Goal: Information Seeking & Learning: Learn about a topic

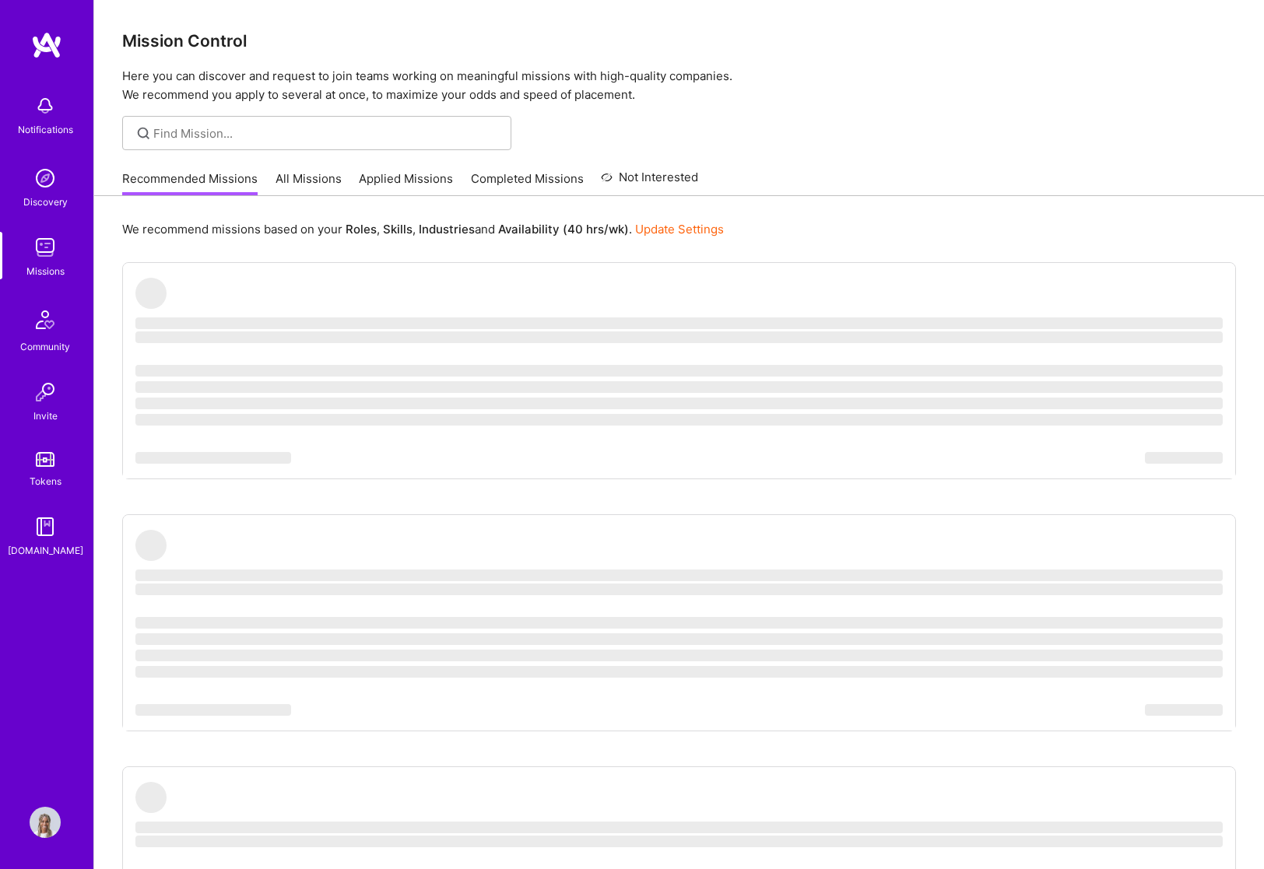
click at [61, 813] on div "Profile" at bounding box center [47, 822] width 36 height 31
click at [40, 830] on img at bounding box center [45, 822] width 31 height 31
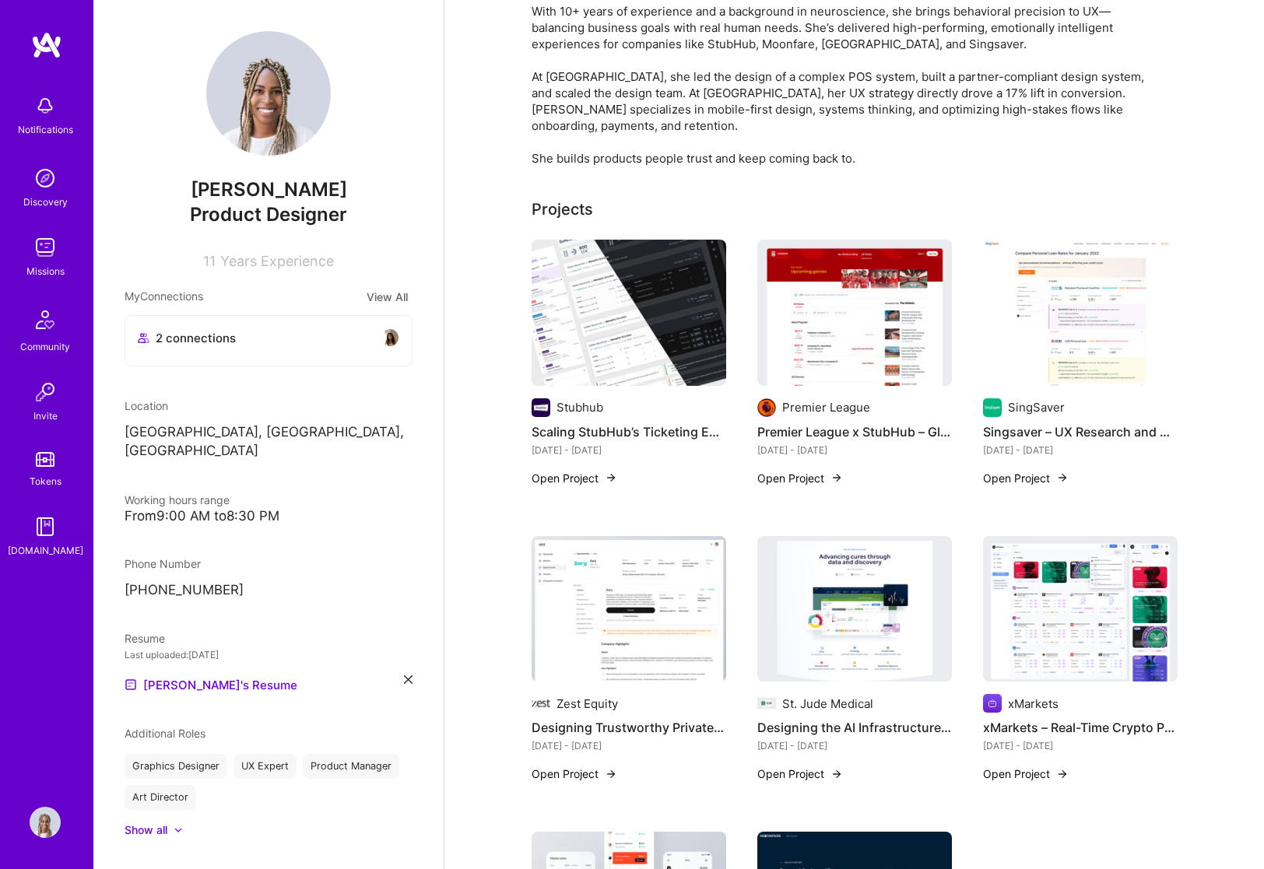
scroll to position [238, 0]
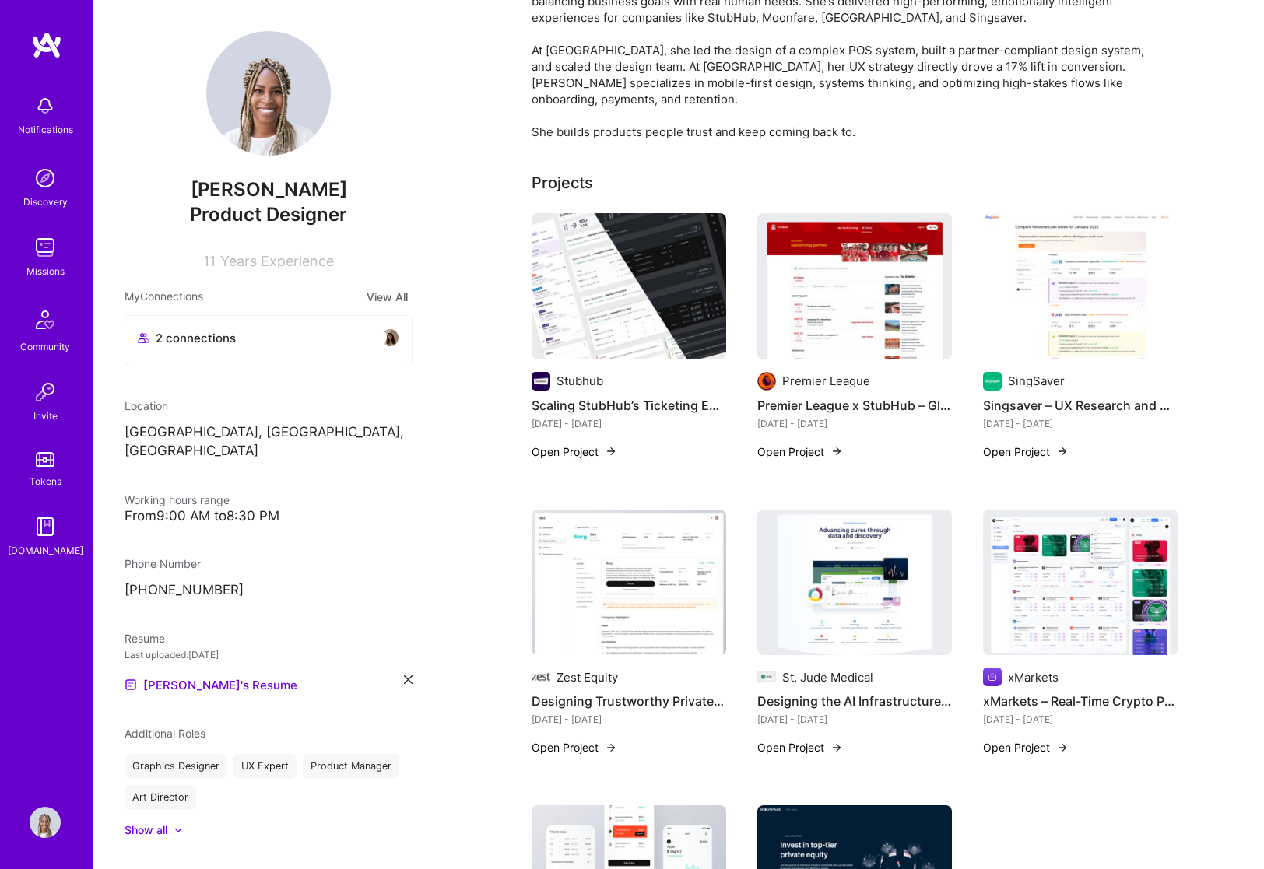
click at [672, 637] on img at bounding box center [628, 583] width 195 height 146
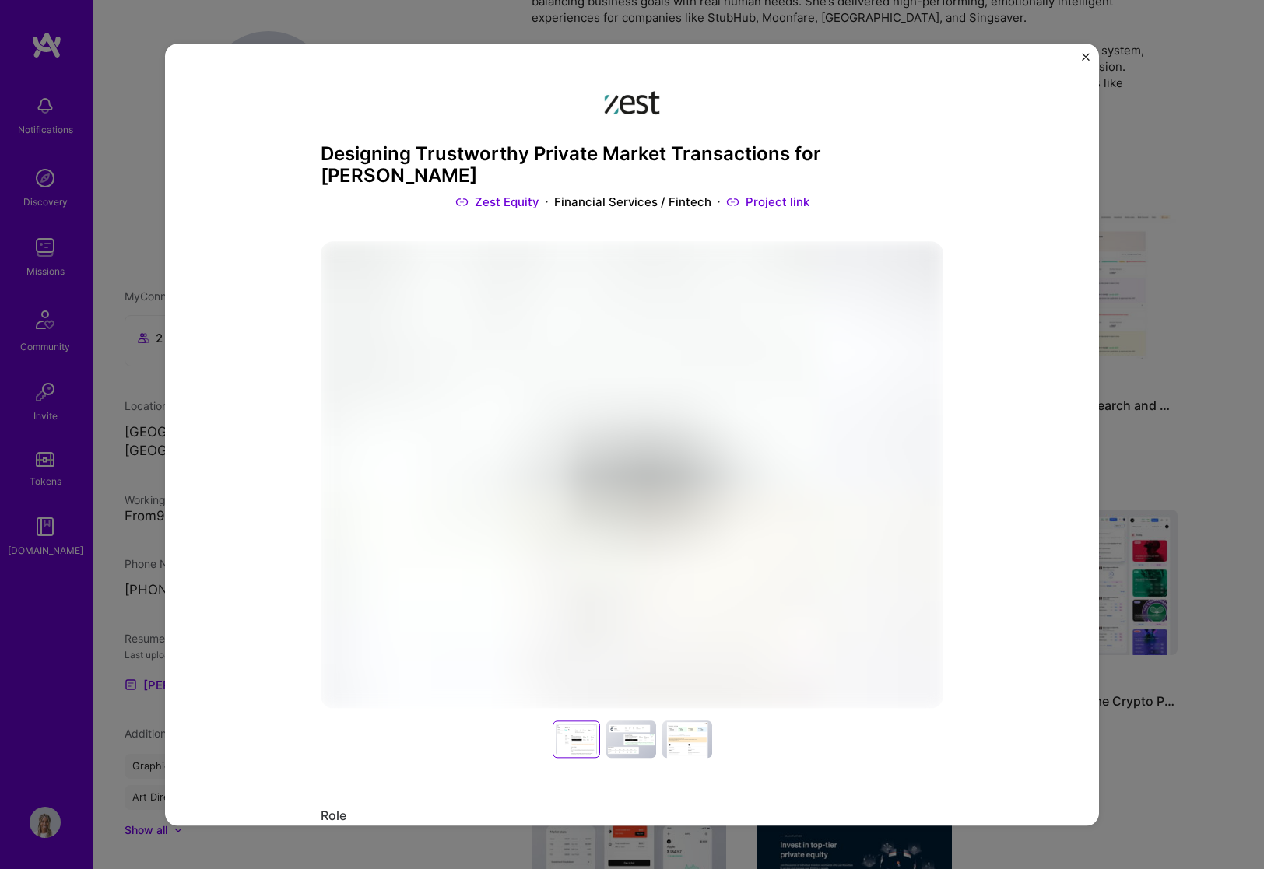
click at [393, 161] on h3 "Designing Trustworthy Private Market Transactions for [PERSON_NAME]" at bounding box center [632, 165] width 622 height 45
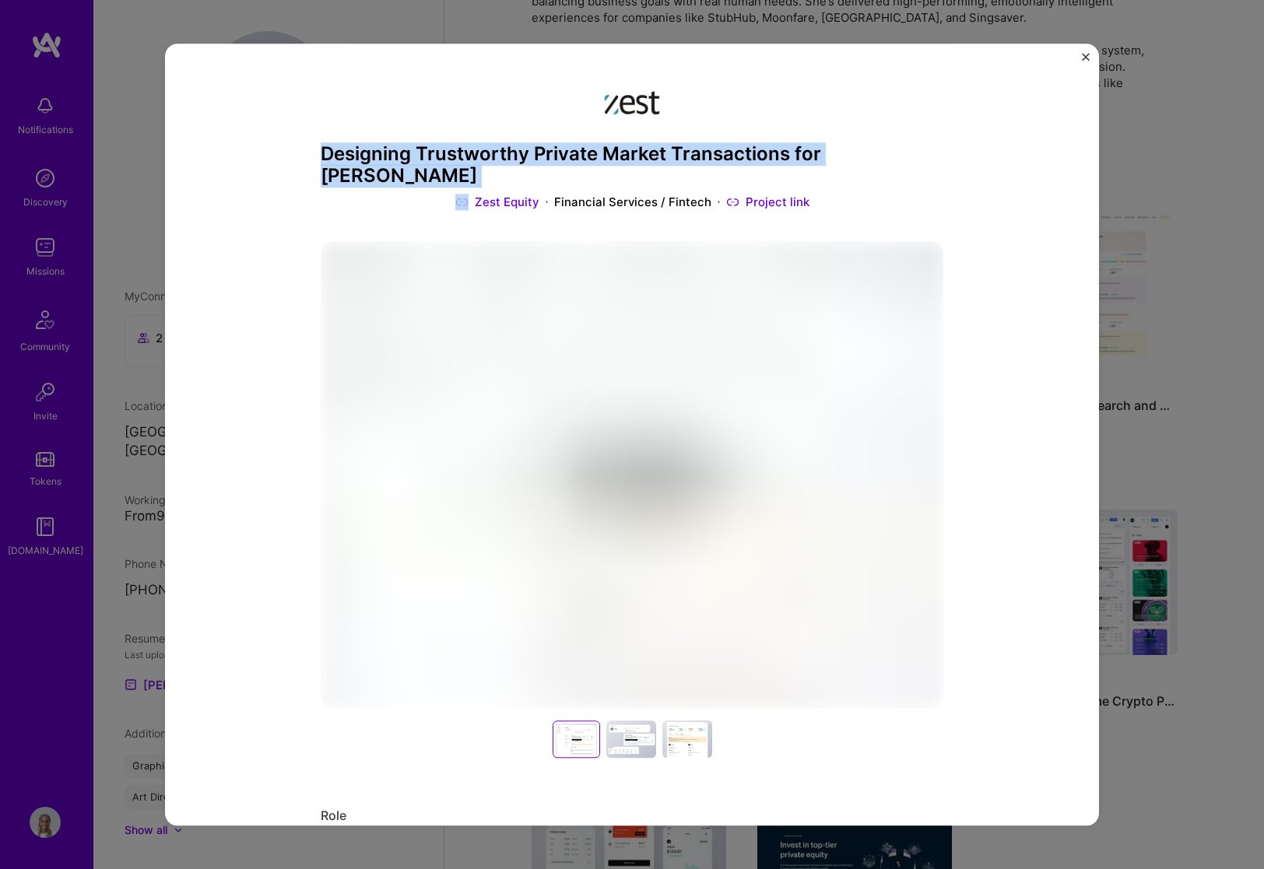
copy h3 "Designing Trustworthy Private Market Transactions for [PERSON_NAME]"
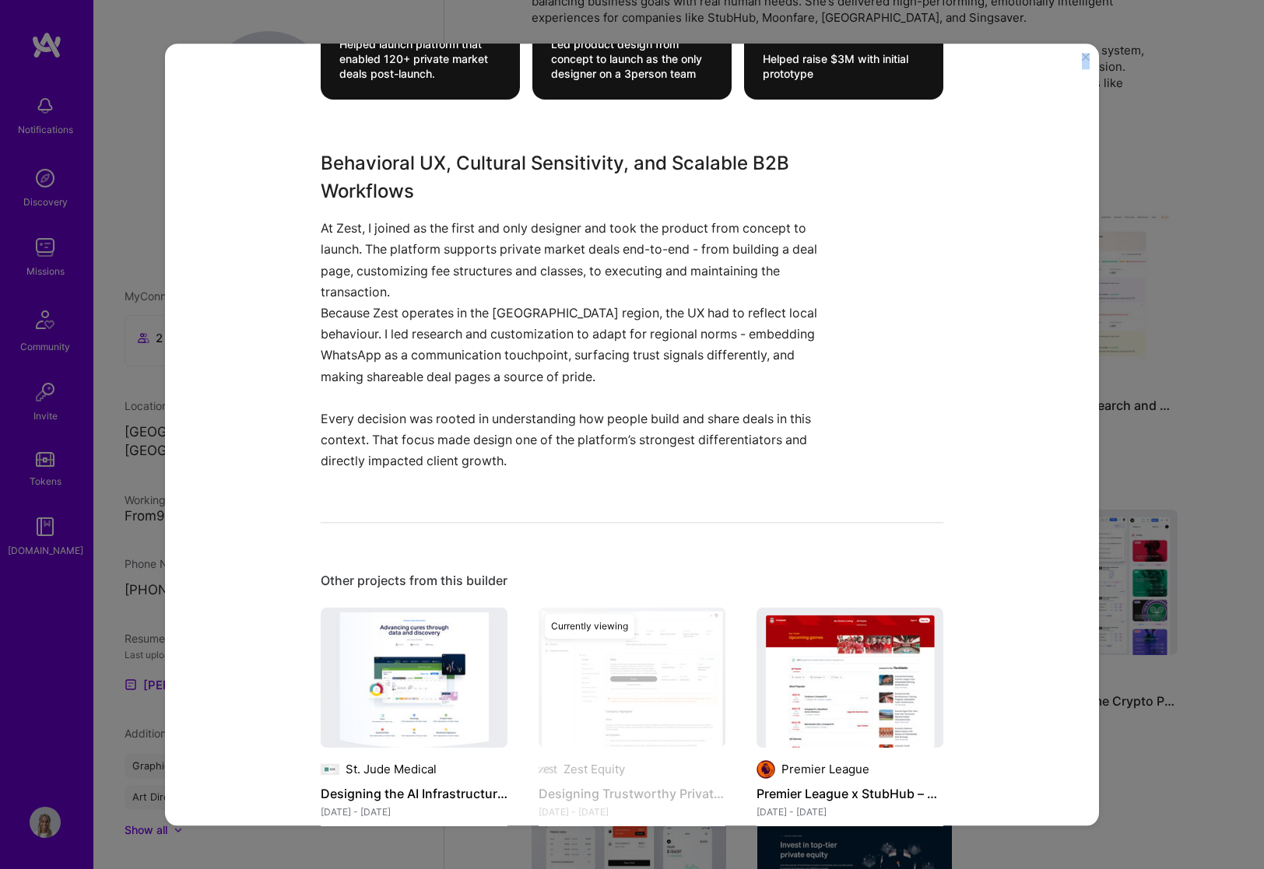
scroll to position [1395, 0]
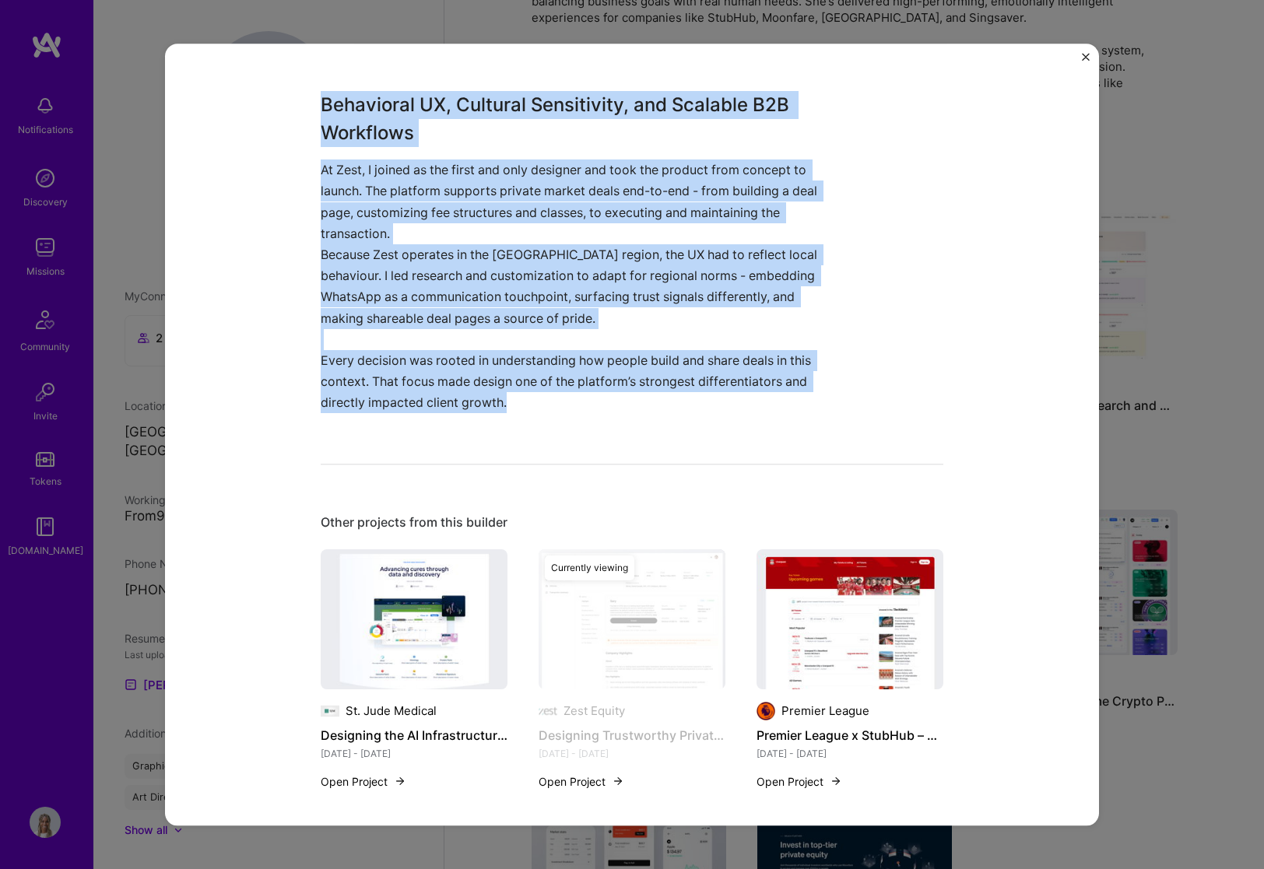
drag, startPoint x: 336, startPoint y: 343, endPoint x: 609, endPoint y: 390, distance: 277.1
click at [608, 389] on div "Designing Trustworthy Private Market Transactions for MENA Zest Equity Financia…" at bounding box center [632, 34] width 622 height 2709
copy div "$186L Ipsumdolor Sitame consec adipisci elit seddoei 949+ tempori utlabo etdol …"
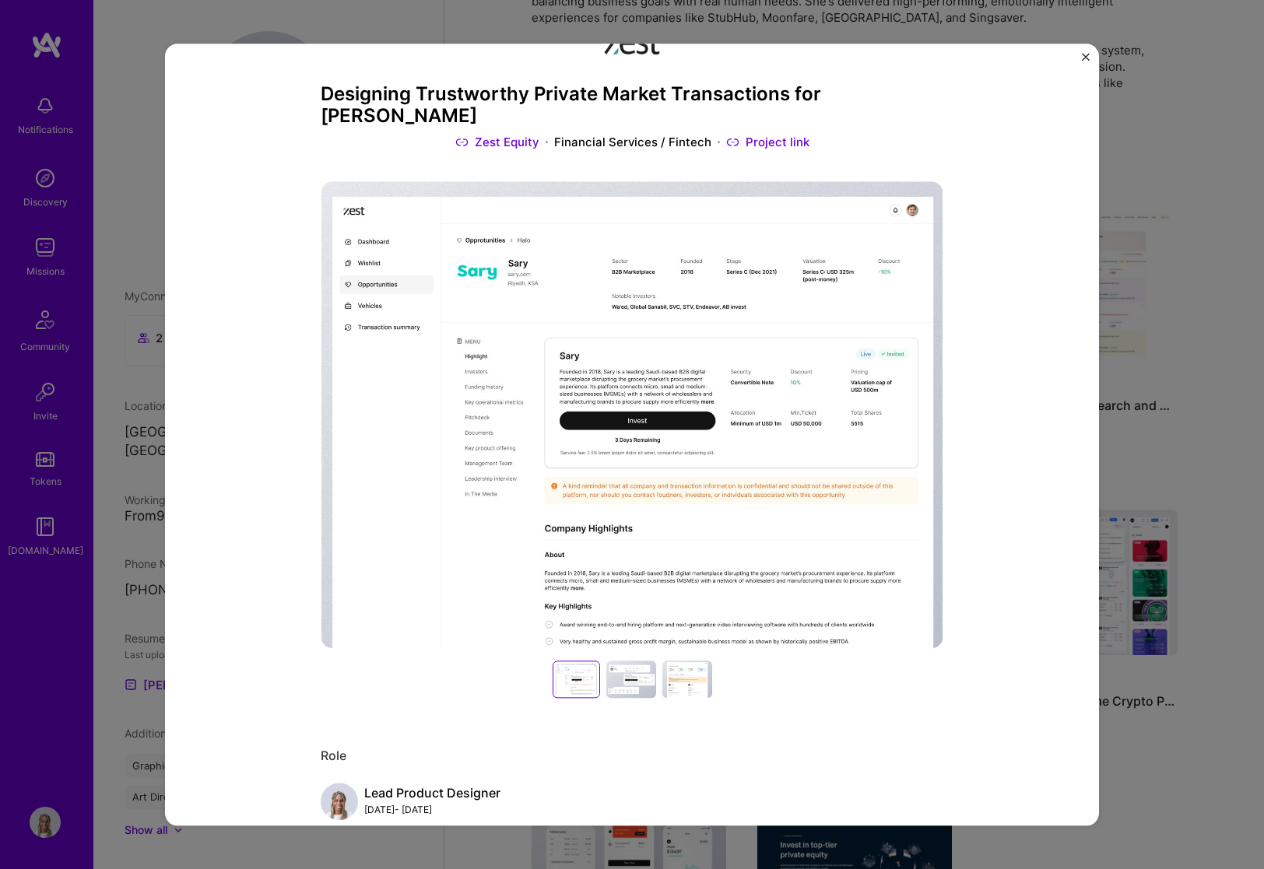
scroll to position [0, 0]
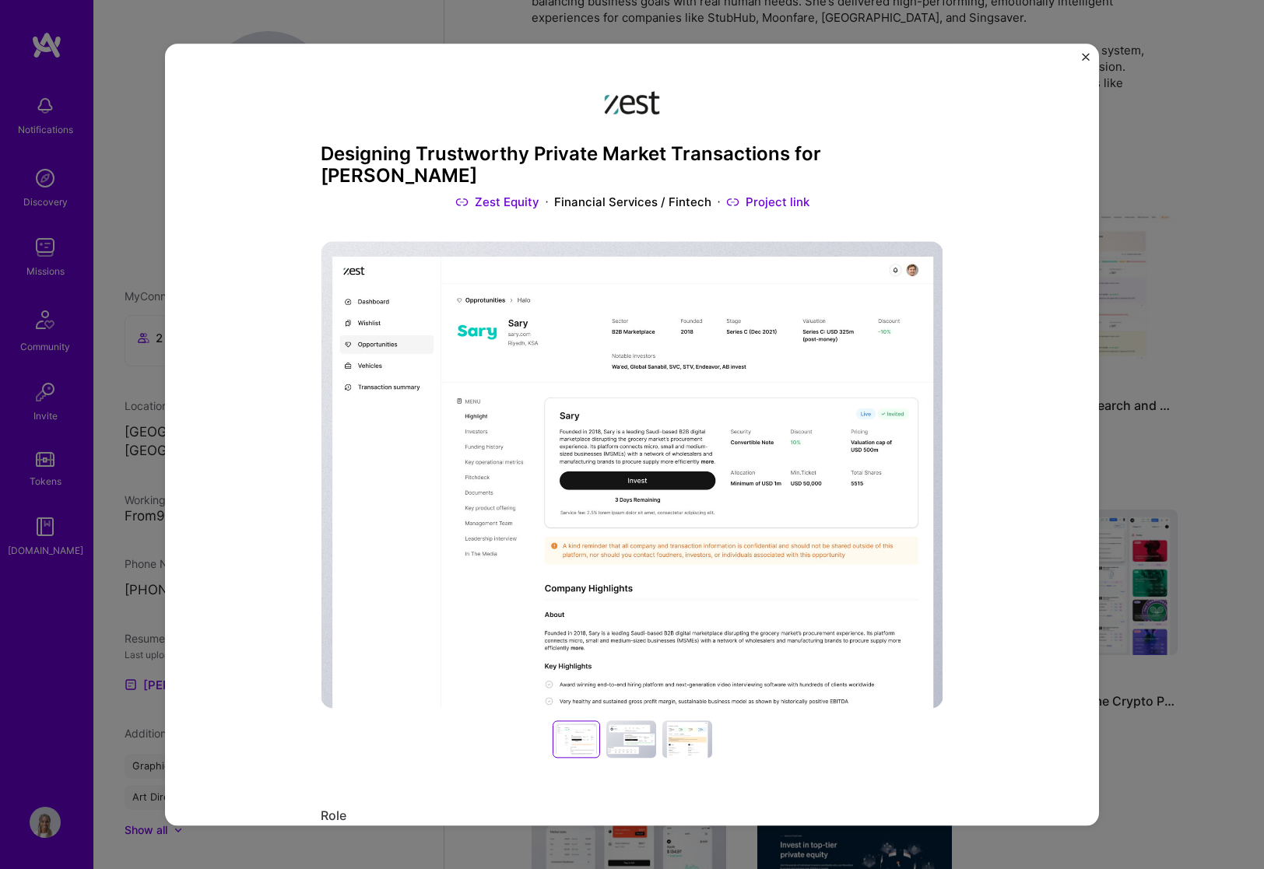
click at [1183, 182] on div "Designing Trustworthy Private Market Transactions for MENA Zest Equity Financia…" at bounding box center [632, 434] width 1264 height 869
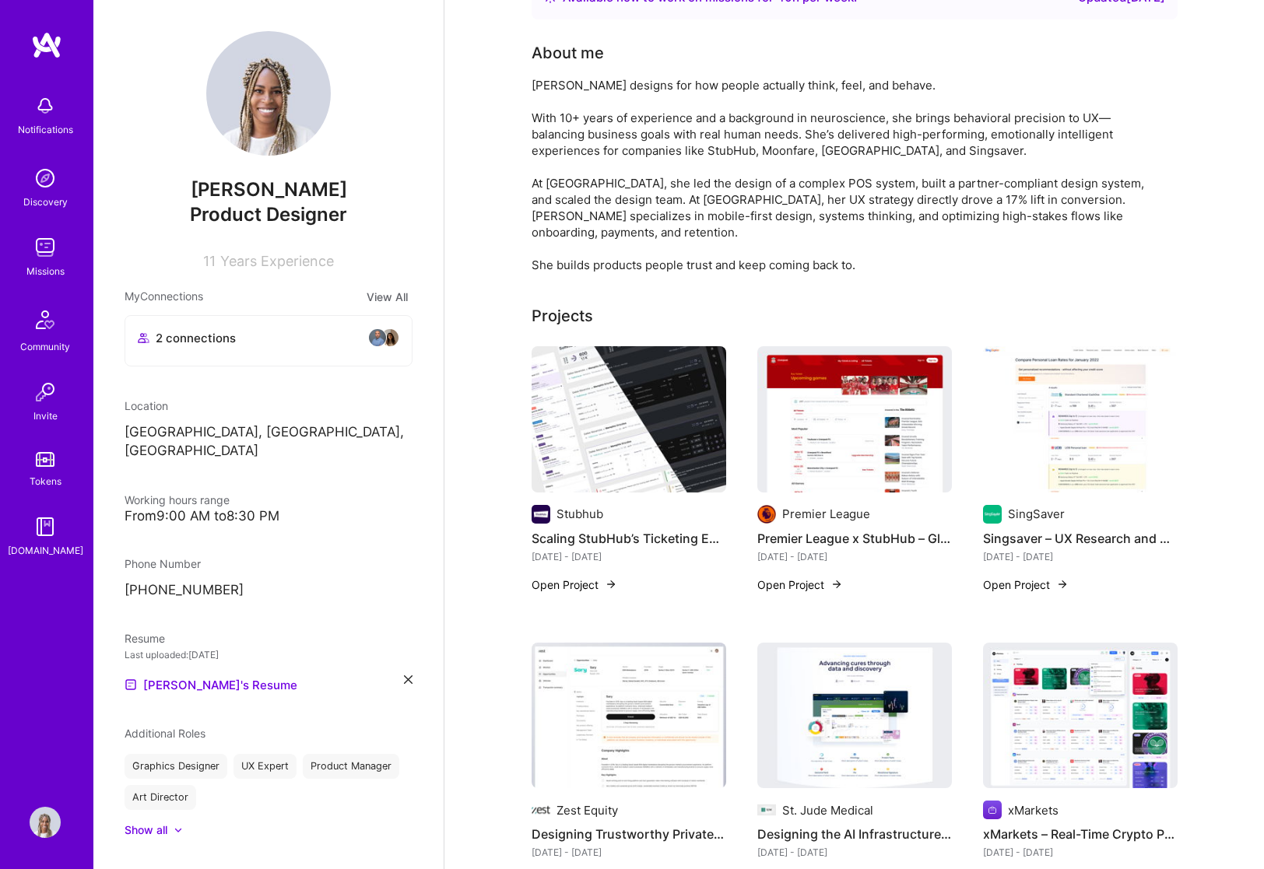
scroll to position [85, 0]
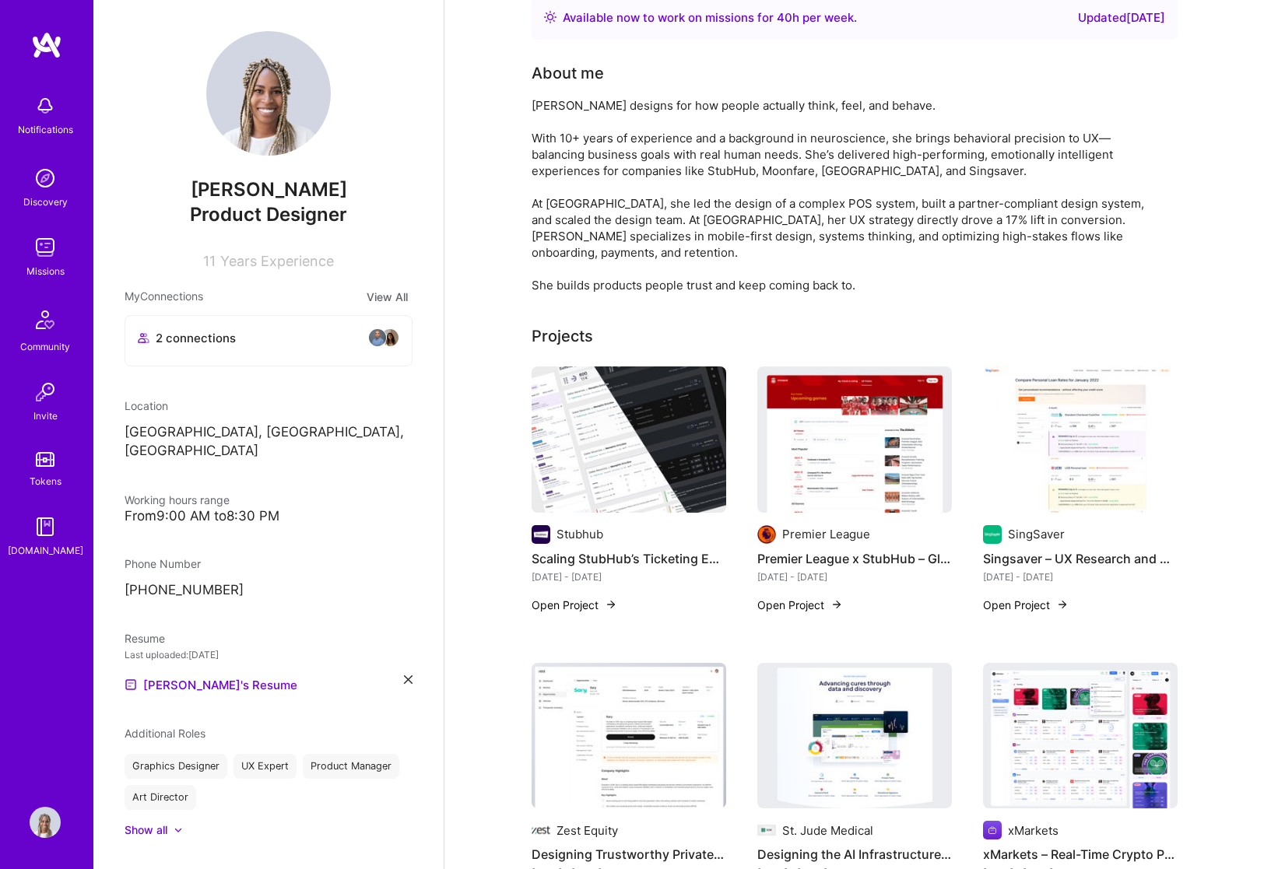
click at [651, 504] on img at bounding box center [628, 439] width 195 height 146
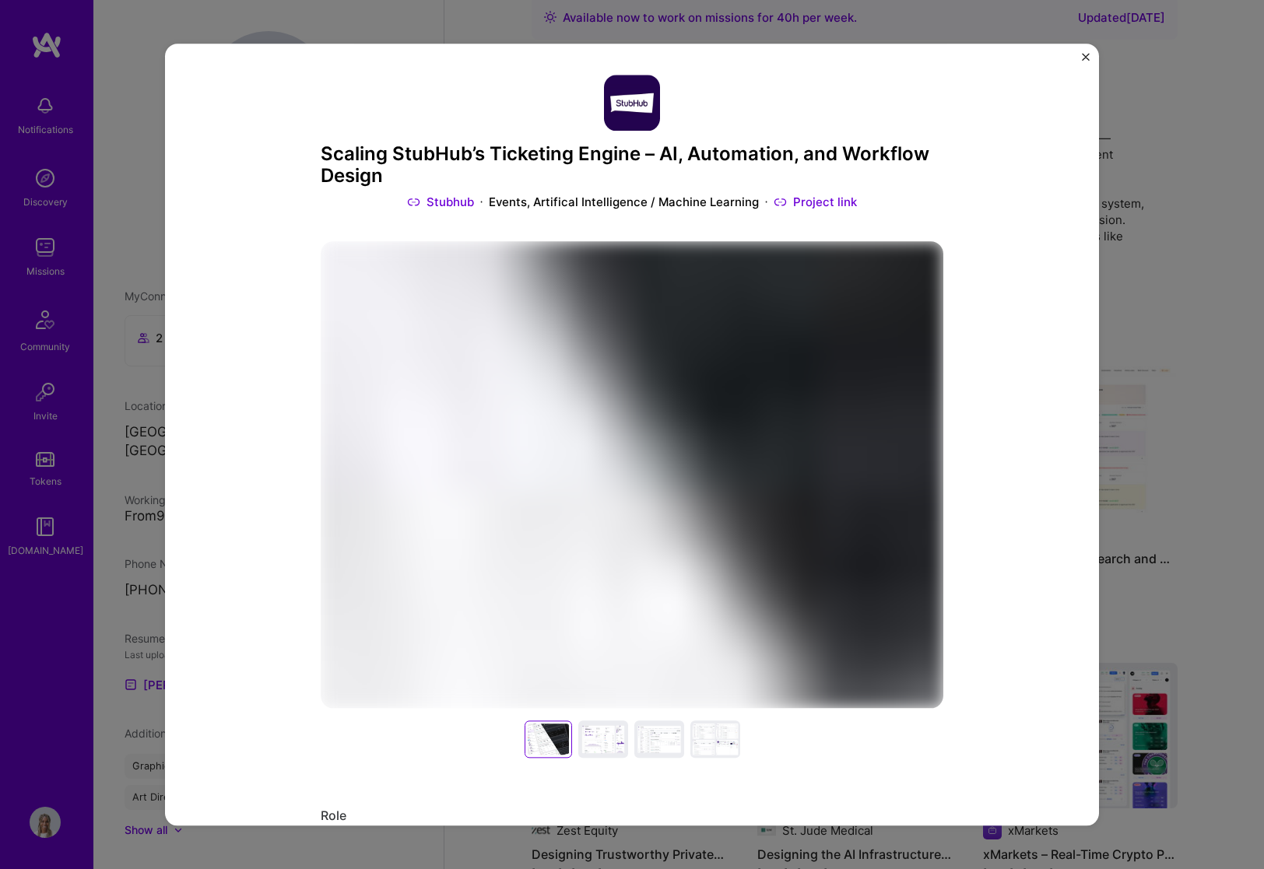
click at [605, 154] on h3 "Scaling StubHub’s Ticketing Engine – AI, Automation, and Workflow Design" at bounding box center [632, 165] width 622 height 45
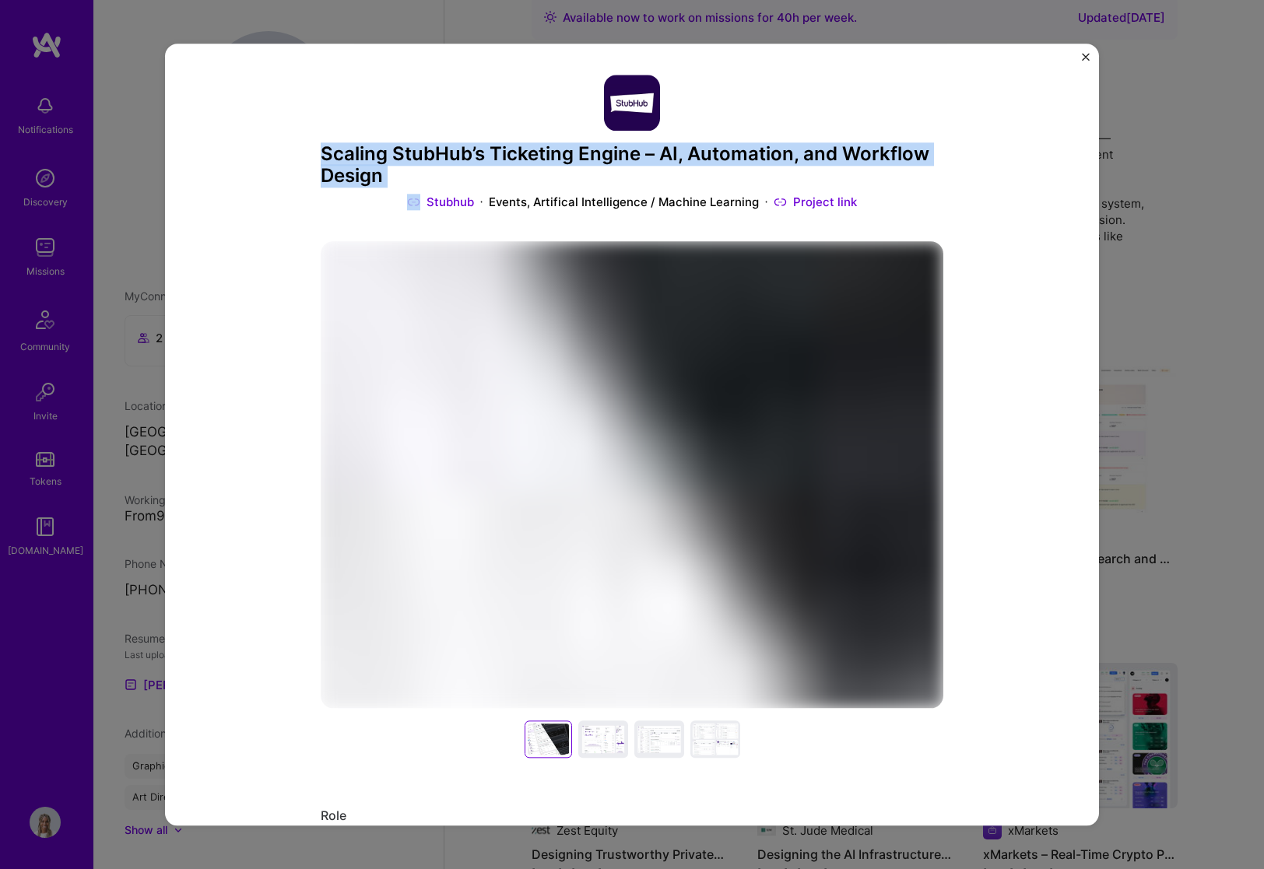
copy h3 "Scaling StubHub’s Ticketing Engine – AI, Automation, and Workflow Design"
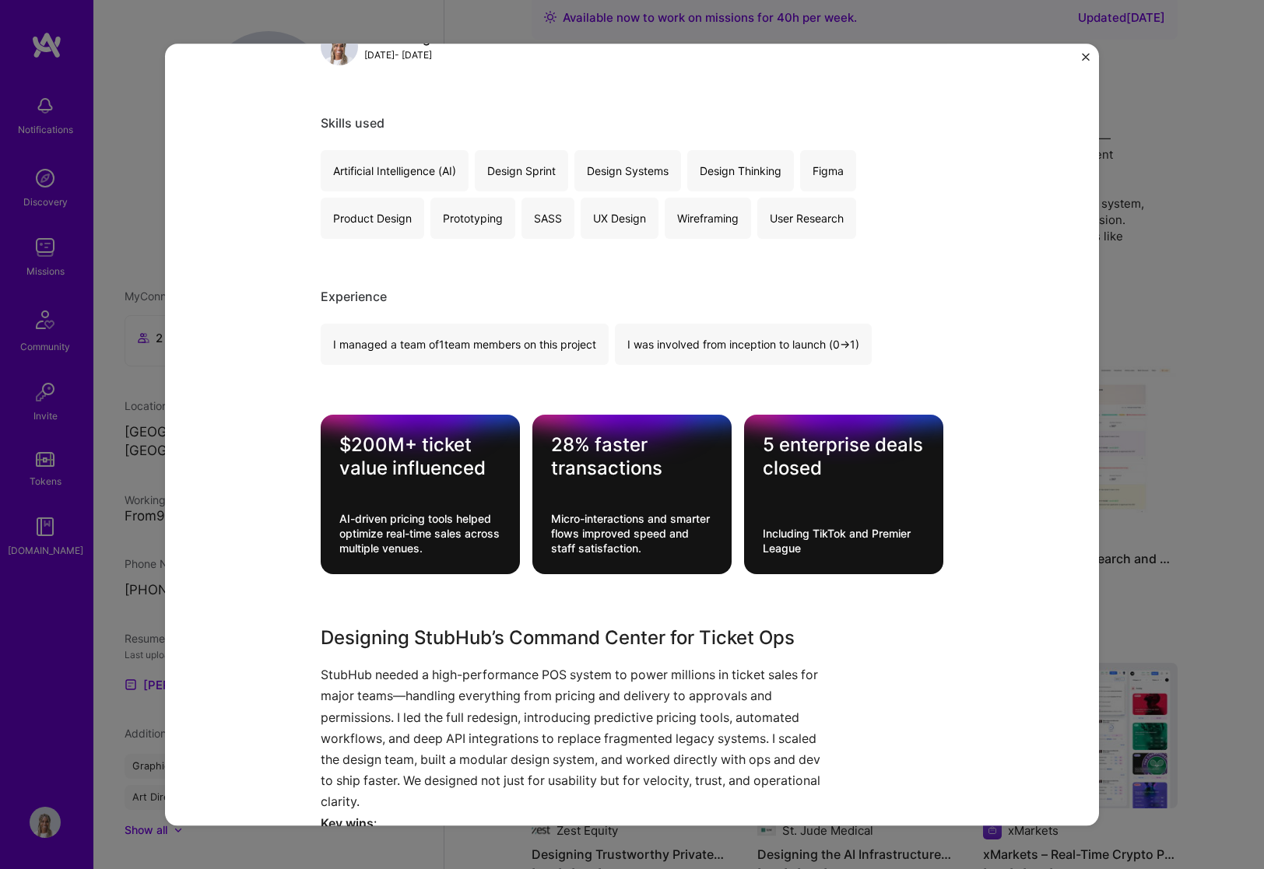
scroll to position [1138, 0]
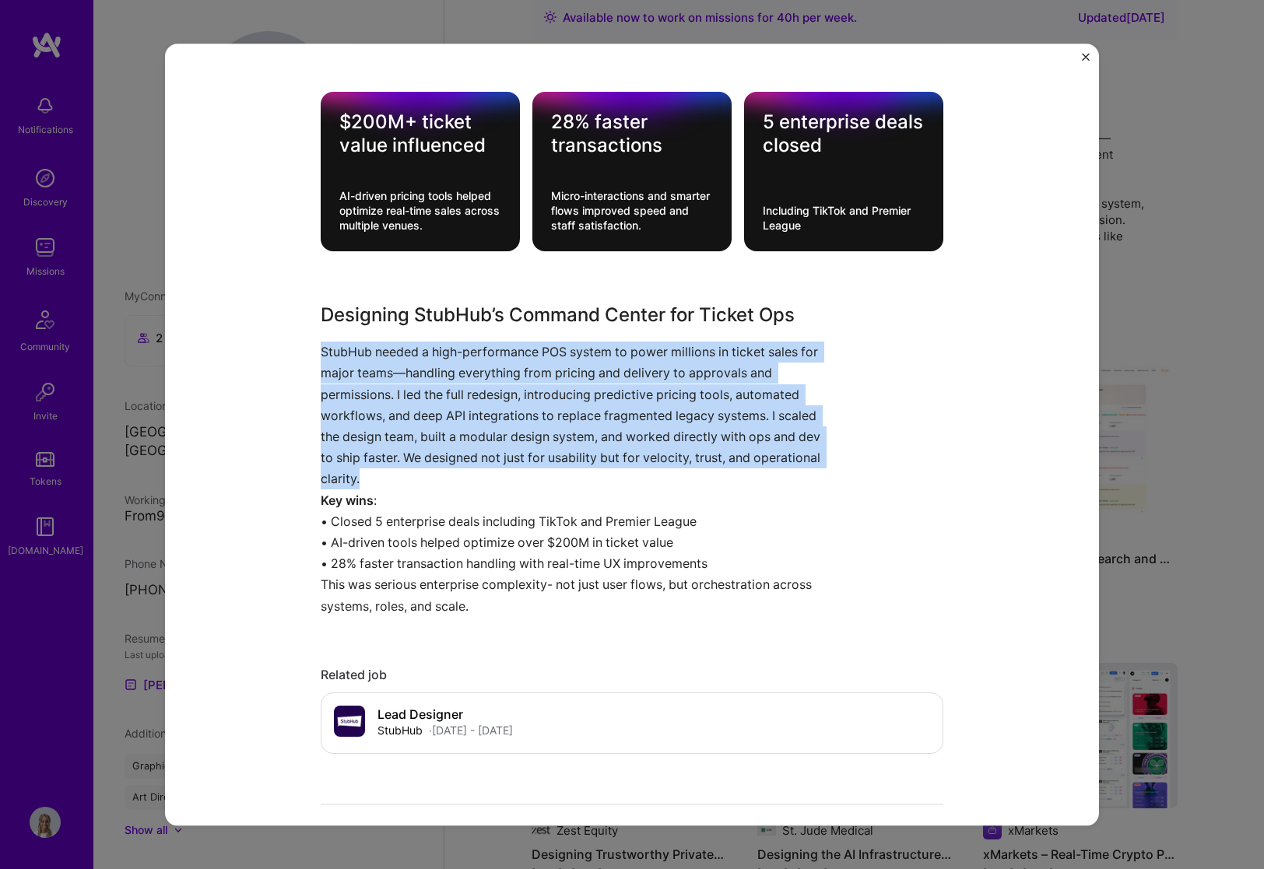
drag, startPoint x: 317, startPoint y: 352, endPoint x: 728, endPoint y: 482, distance: 431.4
click at [728, 482] on div "Scaling StubHub’s Ticketing Engine – AI, Automation, and Workflow Design Stubhu…" at bounding box center [632, 435] width 934 height 782
copy p "StubHub needed a high-performance POS system to power millions in ticket sales …"
click at [1082, 56] on img "Close" at bounding box center [1086, 57] width 8 height 8
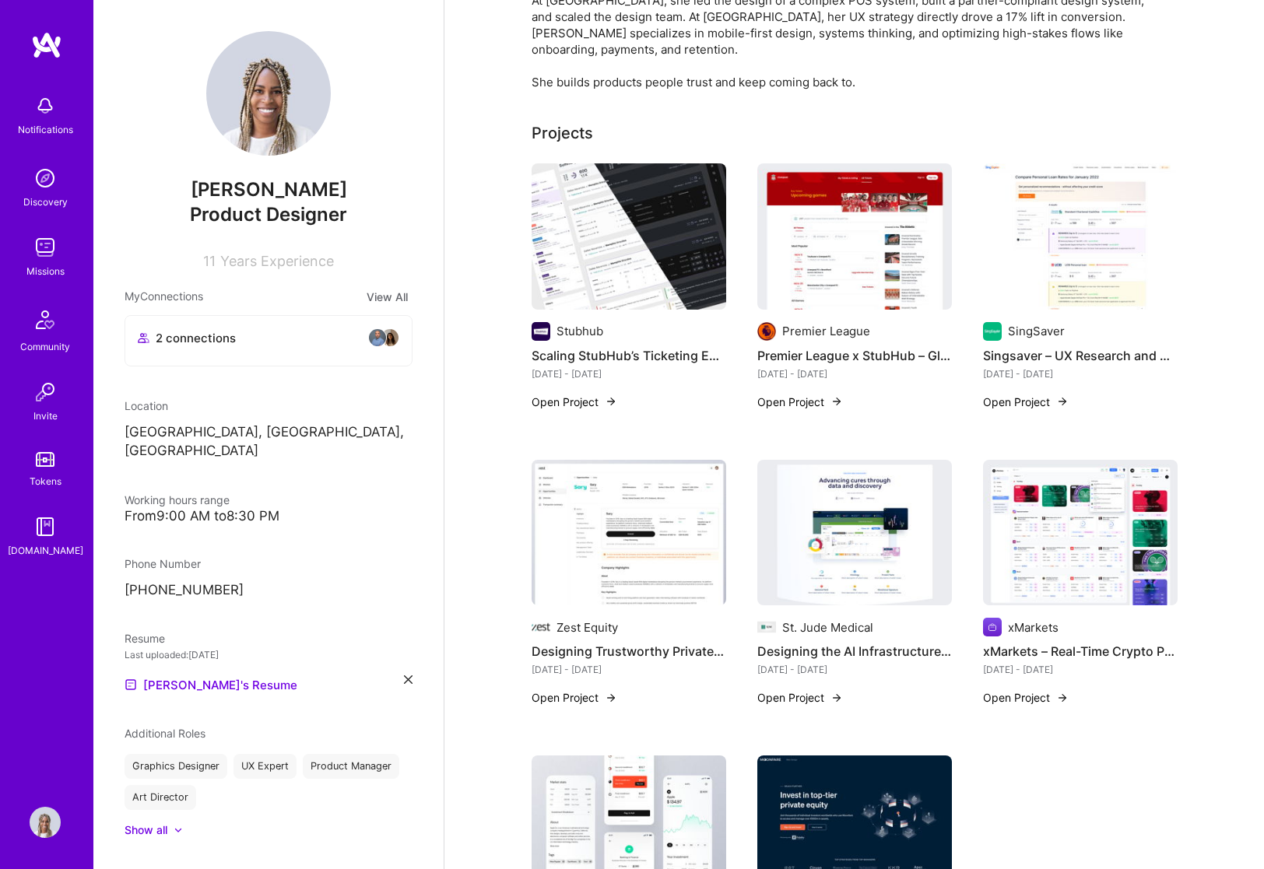
scroll to position [352, 0]
